Goal: Navigation & Orientation: Find specific page/section

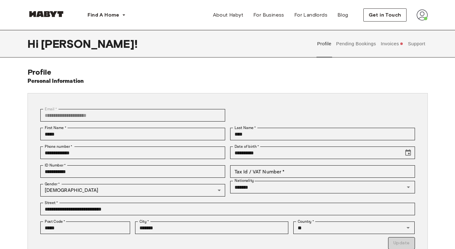
click at [389, 42] on button "Invoices" at bounding box center [392, 44] width 24 height 28
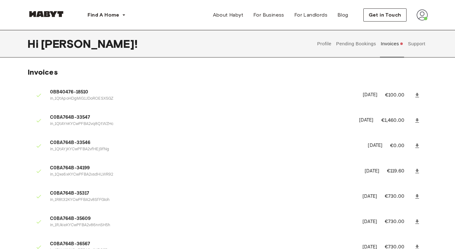
click at [417, 45] on button "Support" at bounding box center [416, 44] width 19 height 28
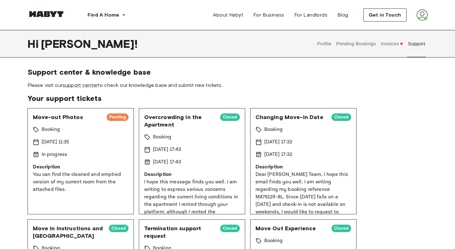
click at [94, 142] on div "[DATE] 11:35" at bounding box center [81, 143] width 96 height 8
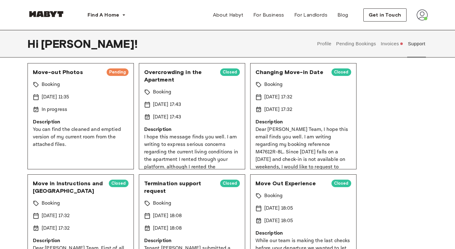
scroll to position [3, 0]
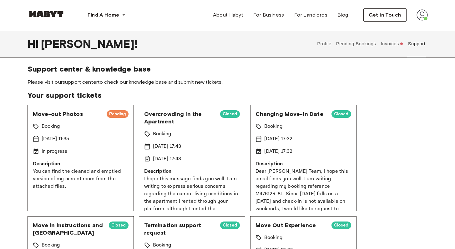
click at [359, 44] on button "Pending Bookings" at bounding box center [356, 44] width 42 height 28
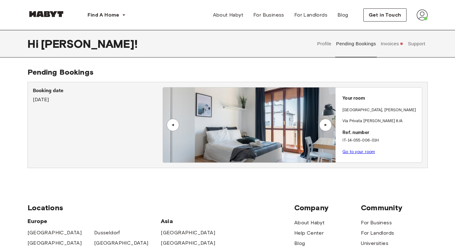
click at [357, 153] on link "Go to your room" at bounding box center [359, 152] width 33 height 5
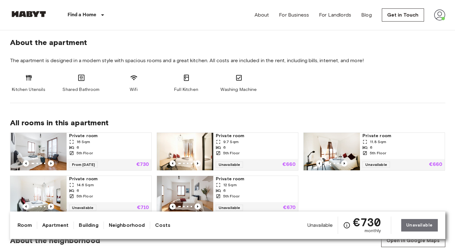
scroll to position [341, 0]
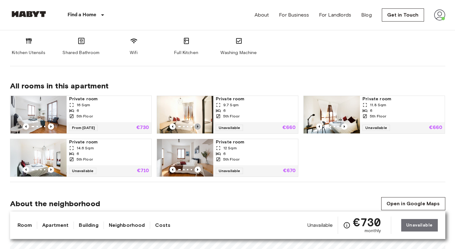
click at [197, 125] on icon "Previous image" at bounding box center [197, 126] width 1 height 3
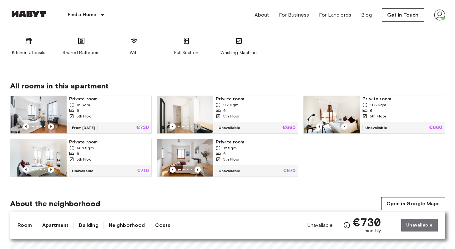
click at [197, 125] on icon "Previous image" at bounding box center [198, 127] width 6 height 6
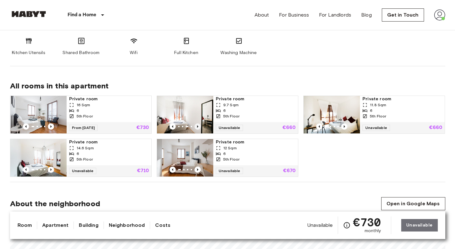
click at [197, 125] on icon "Previous image" at bounding box center [198, 127] width 6 height 6
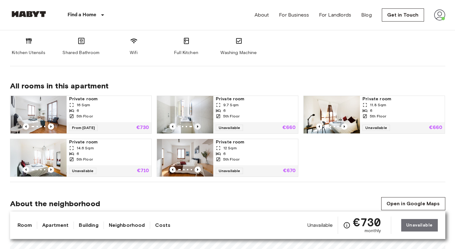
click at [197, 125] on icon "Previous image" at bounding box center [198, 127] width 6 height 6
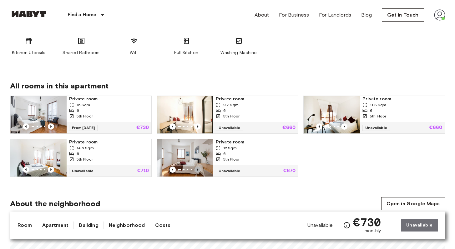
click at [198, 171] on icon "Previous image" at bounding box center [198, 170] width 6 height 6
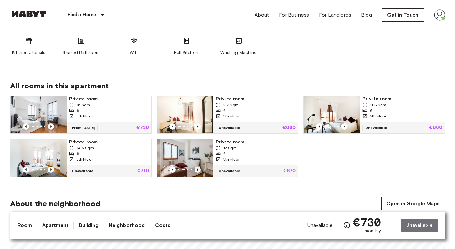
click at [198, 171] on icon "Previous image" at bounding box center [198, 170] width 6 height 6
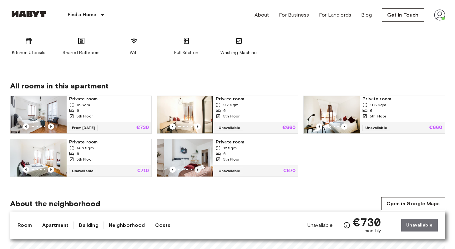
click at [198, 171] on icon "Previous image" at bounding box center [198, 170] width 6 height 6
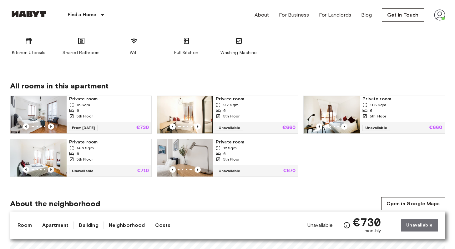
click at [50, 168] on icon "Previous image" at bounding box center [51, 170] width 6 height 6
click at [49, 168] on icon "Previous image" at bounding box center [51, 170] width 6 height 6
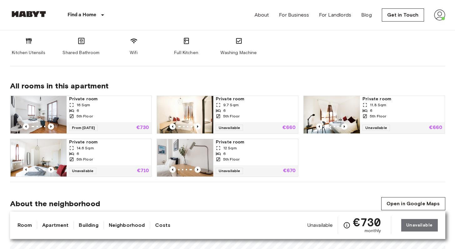
click at [46, 150] on img at bounding box center [39, 158] width 56 height 38
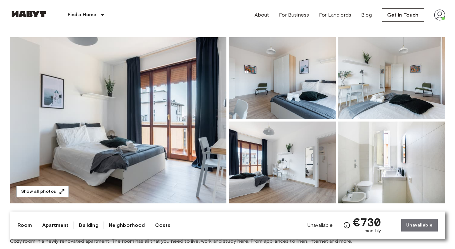
scroll to position [0, 0]
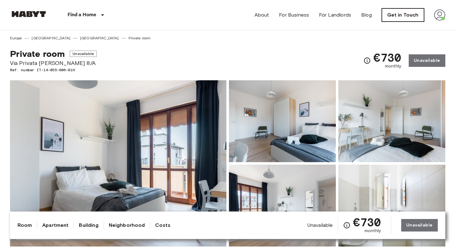
click at [393, 12] on link "Get in Touch" at bounding box center [403, 14] width 42 height 13
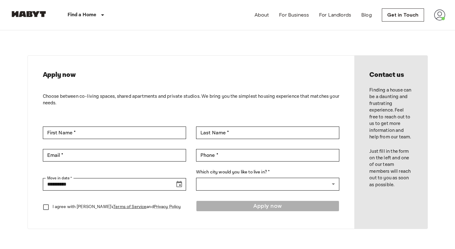
click at [442, 15] on img at bounding box center [439, 14] width 11 height 11
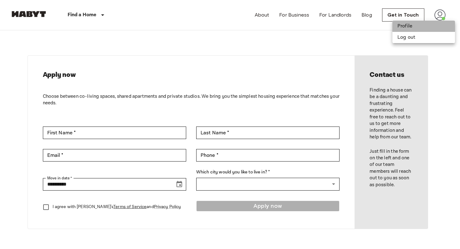
click at [423, 27] on li "Profile" at bounding box center [423, 26] width 63 height 11
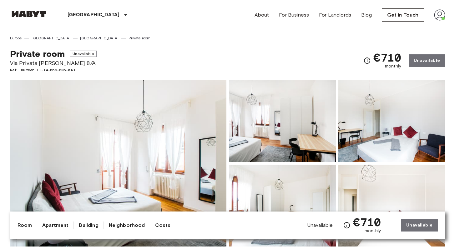
scroll to position [59, 0]
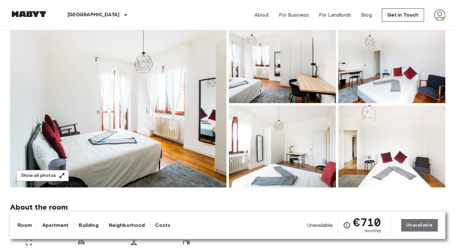
click at [136, 123] on img at bounding box center [118, 104] width 216 height 166
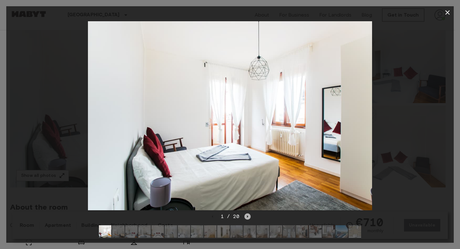
click at [247, 216] on icon "Next image" at bounding box center [247, 217] width 1 height 3
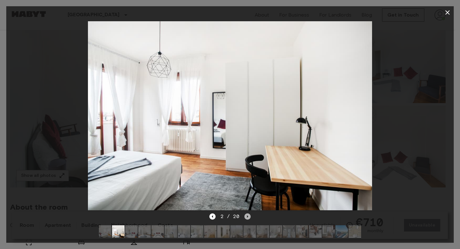
click at [247, 216] on icon "Next image" at bounding box center [247, 217] width 1 height 3
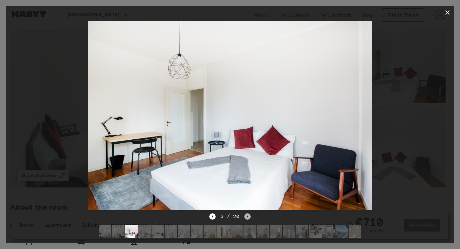
click at [247, 216] on icon "Next image" at bounding box center [247, 217] width 1 height 3
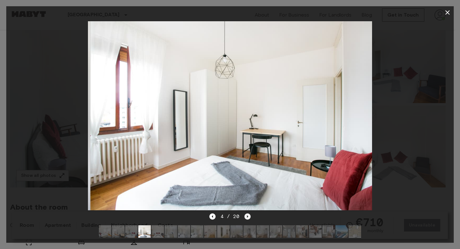
click at [247, 216] on icon "Next image" at bounding box center [247, 217] width 1 height 3
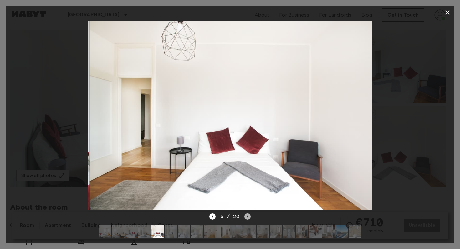
click at [247, 216] on icon "Next image" at bounding box center [247, 217] width 1 height 3
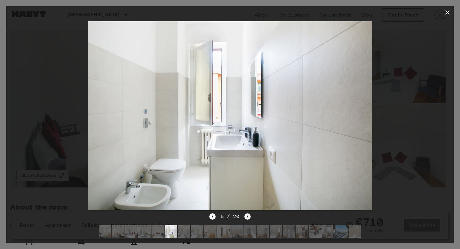
click at [247, 216] on icon "Next image" at bounding box center [247, 217] width 1 height 3
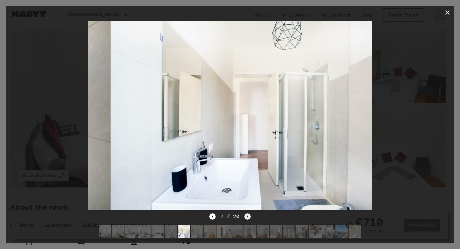
click at [247, 216] on icon "Next image" at bounding box center [247, 217] width 1 height 3
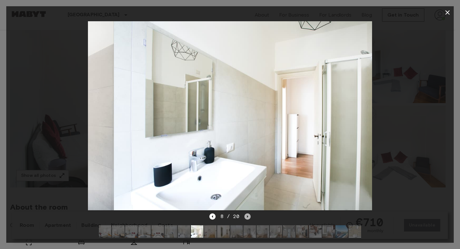
click at [247, 216] on icon "Next image" at bounding box center [247, 217] width 1 height 3
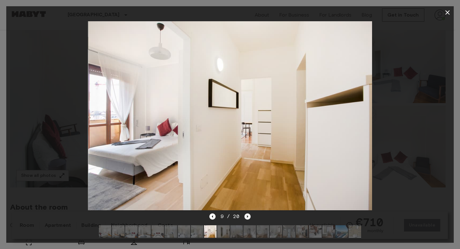
click at [247, 216] on icon "Next image" at bounding box center [247, 217] width 1 height 3
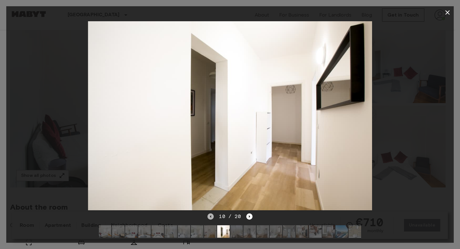
click at [211, 214] on icon "Previous image" at bounding box center [210, 217] width 6 height 6
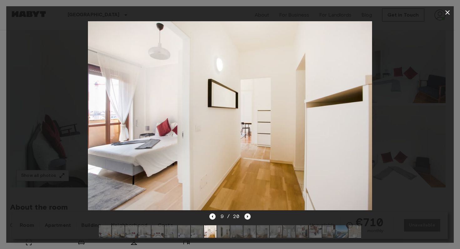
click at [248, 214] on icon "Next image" at bounding box center [247, 217] width 6 height 6
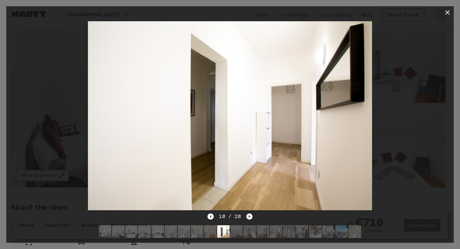
click at [249, 216] on icon "Next image" at bounding box center [249, 217] width 1 height 3
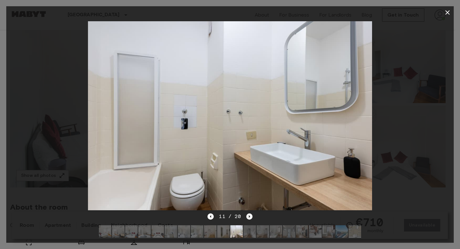
click at [249, 216] on icon "Next image" at bounding box center [249, 217] width 1 height 3
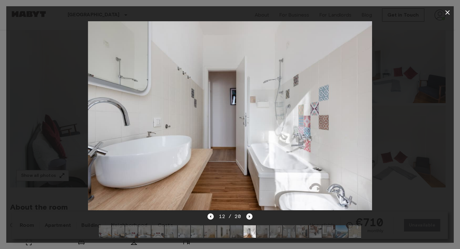
click at [249, 216] on icon "Next image" at bounding box center [249, 217] width 1 height 3
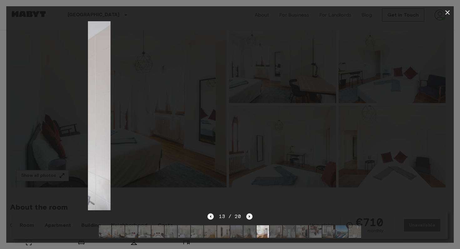
click at [249, 216] on icon "Next image" at bounding box center [249, 217] width 1 height 3
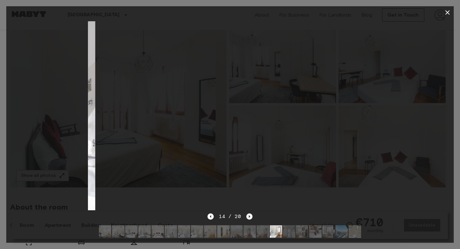
click at [249, 216] on icon "Next image" at bounding box center [249, 217] width 1 height 3
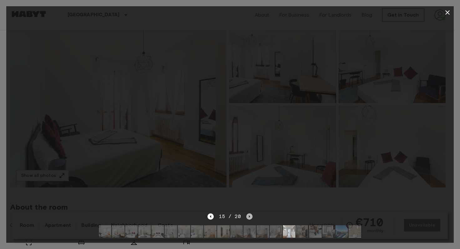
click at [249, 216] on icon "Next image" at bounding box center [249, 217] width 1 height 3
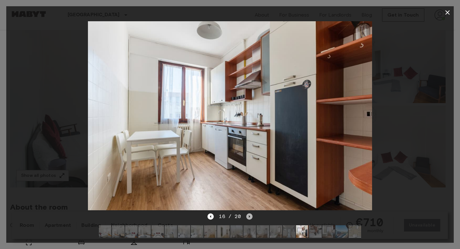
click at [249, 216] on icon "Next image" at bounding box center [249, 217] width 1 height 3
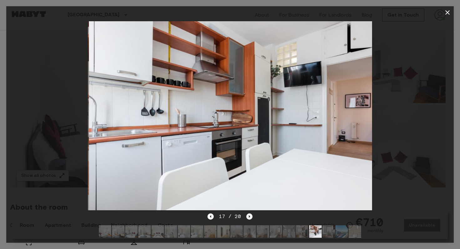
click at [249, 216] on icon "Next image" at bounding box center [249, 217] width 1 height 3
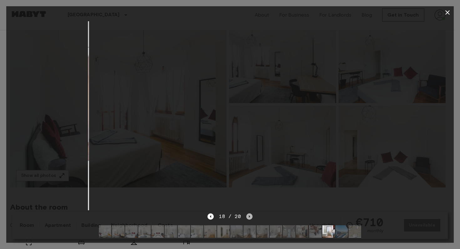
click at [249, 216] on icon "Next image" at bounding box center [249, 217] width 1 height 3
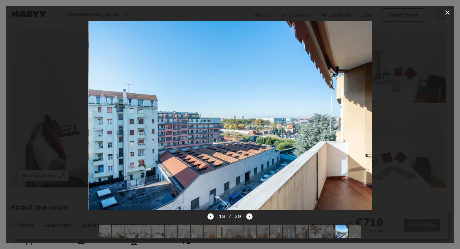
click at [249, 216] on icon "Next image" at bounding box center [249, 217] width 1 height 3
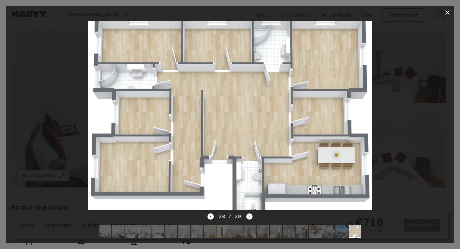
click at [248, 213] on div "20 / 20" at bounding box center [229, 217] width 45 height 8
click at [211, 216] on icon "Previous image" at bounding box center [210, 217] width 1 height 3
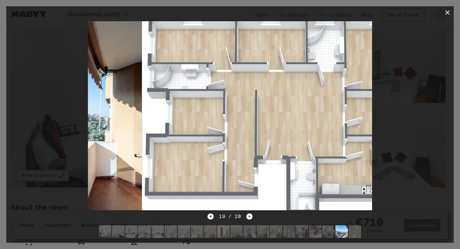
click at [211, 216] on icon "Previous image" at bounding box center [210, 217] width 1 height 3
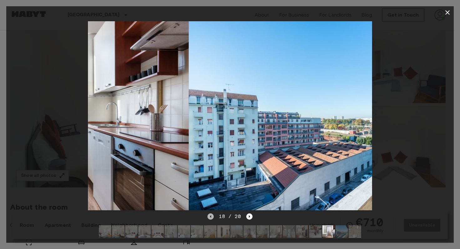
click at [211, 216] on icon "Previous image" at bounding box center [210, 217] width 1 height 3
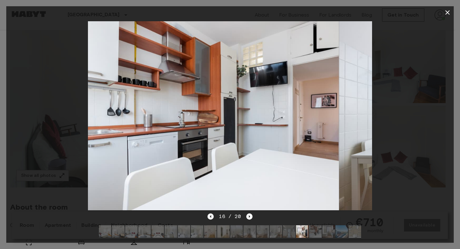
click at [211, 216] on icon "Previous image" at bounding box center [210, 217] width 1 height 3
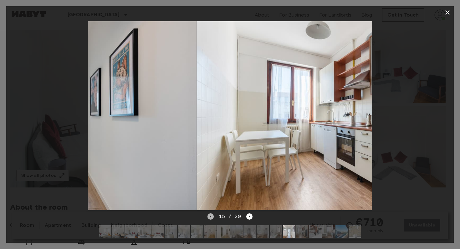
click at [211, 216] on icon "Previous image" at bounding box center [210, 217] width 1 height 3
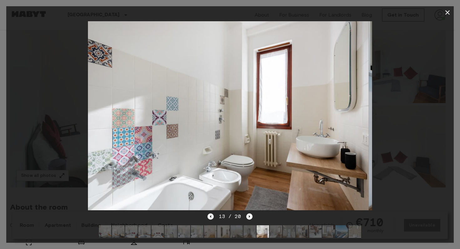
click at [211, 216] on icon "Previous image" at bounding box center [210, 217] width 1 height 3
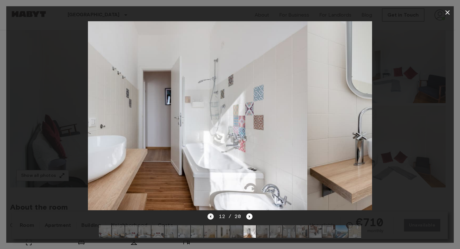
click at [211, 216] on icon "Previous image" at bounding box center [210, 217] width 1 height 3
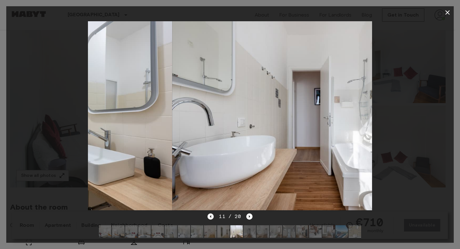
click at [211, 216] on icon "Previous image" at bounding box center [210, 217] width 1 height 3
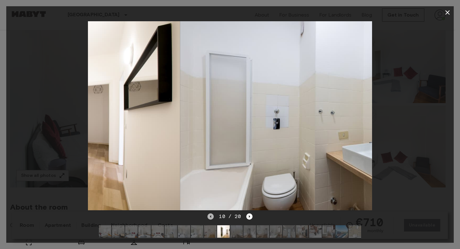
click at [211, 216] on icon "Previous image" at bounding box center [210, 217] width 1 height 3
click at [211, 214] on icon "Previous image" at bounding box center [210, 217] width 6 height 6
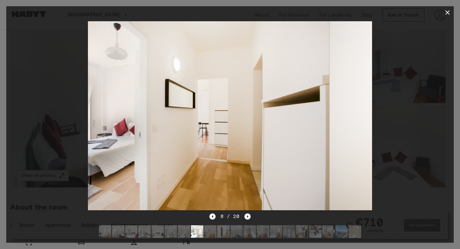
click at [211, 214] on icon "Previous image" at bounding box center [212, 217] width 6 height 6
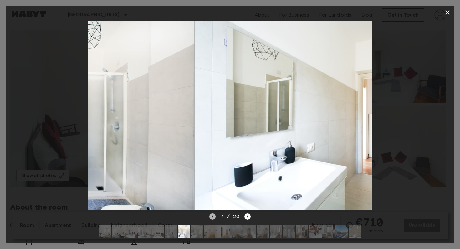
click at [211, 214] on icon "Previous image" at bounding box center [212, 217] width 6 height 6
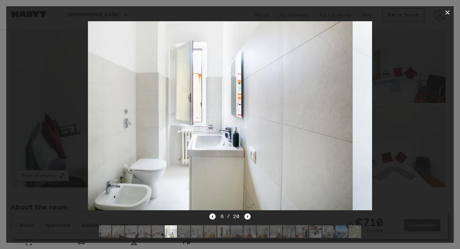
click at [211, 214] on icon "Previous image" at bounding box center [212, 217] width 6 height 6
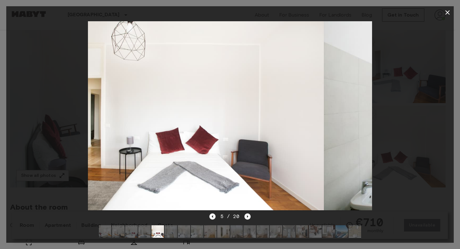
click at [211, 214] on icon "Previous image" at bounding box center [212, 217] width 6 height 6
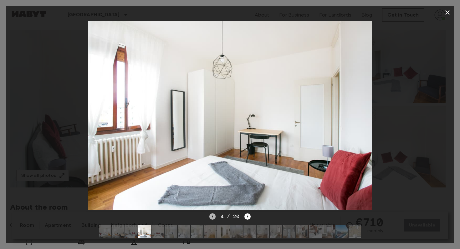
click at [211, 214] on icon "Previous image" at bounding box center [212, 217] width 6 height 6
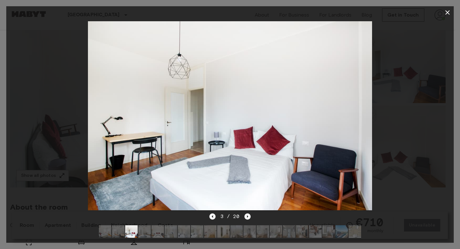
click at [211, 214] on icon "Previous image" at bounding box center [212, 217] width 6 height 6
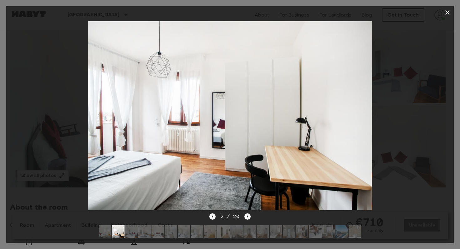
click at [449, 13] on icon "button" at bounding box center [448, 13] width 8 height 8
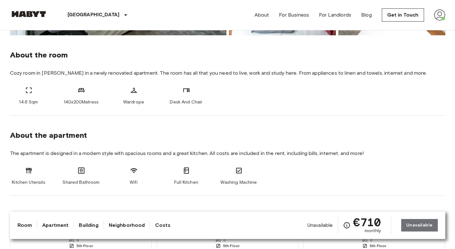
scroll to position [0, 0]
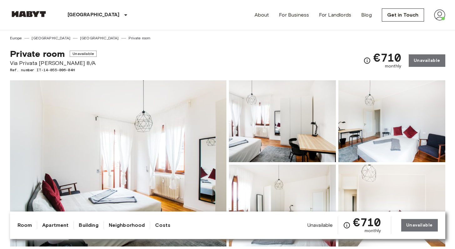
click at [442, 15] on img at bounding box center [439, 14] width 11 height 11
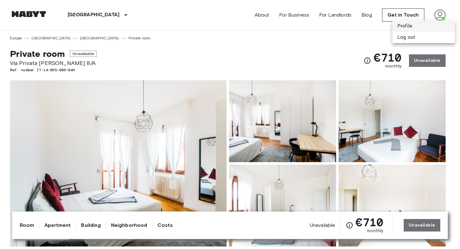
click at [414, 27] on li "Profile" at bounding box center [423, 26] width 63 height 11
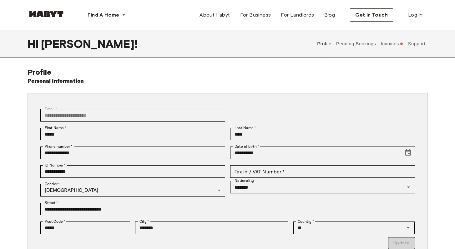
click at [353, 48] on button "Pending Bookings" at bounding box center [356, 44] width 42 height 28
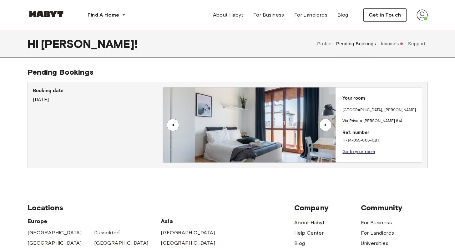
click at [391, 45] on button "Invoices" at bounding box center [392, 44] width 24 height 28
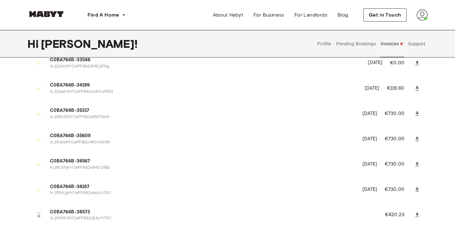
scroll to position [119, 0]
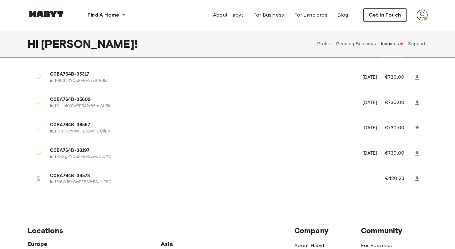
click at [417, 42] on button "Support" at bounding box center [416, 44] width 19 height 28
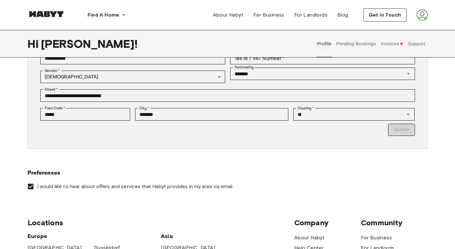
scroll to position [123, 0]
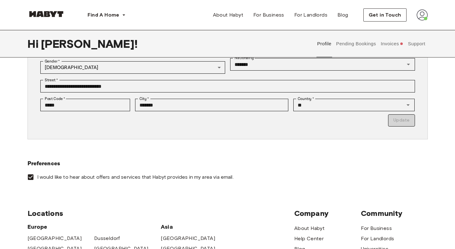
click at [367, 47] on button "Pending Bookings" at bounding box center [356, 44] width 42 height 28
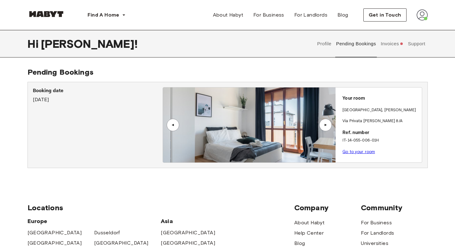
click at [391, 47] on button "Invoices" at bounding box center [392, 44] width 24 height 28
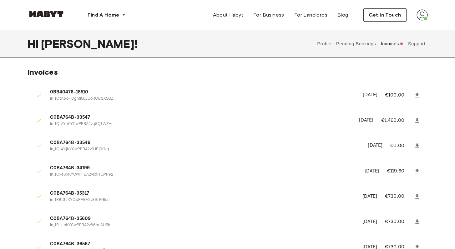
click at [417, 40] on button "Support" at bounding box center [416, 44] width 19 height 28
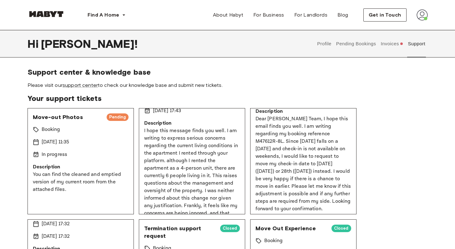
click at [386, 36] on button "Invoices" at bounding box center [392, 44] width 24 height 28
